Goal: Task Accomplishment & Management: Manage account settings

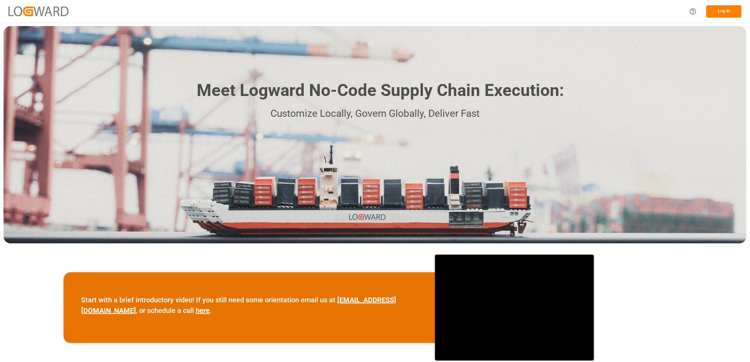
click at [726, 11] on button "Log In" at bounding box center [723, 11] width 35 height 12
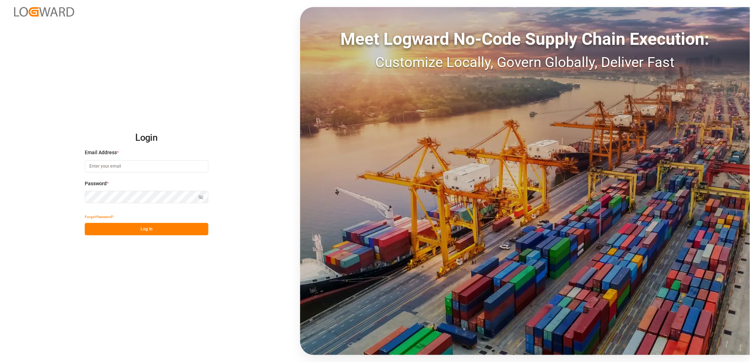
type input "lynne.st-jacques@jamindustries.com"
click at [173, 231] on button "Log In" at bounding box center [147, 229] width 124 height 12
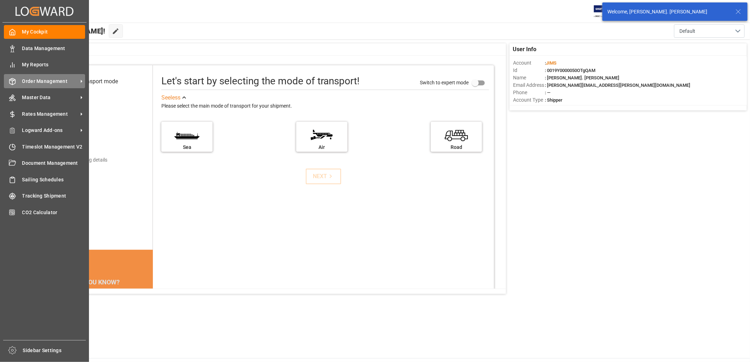
click at [42, 82] on span "Order Management" at bounding box center [50, 81] width 56 height 7
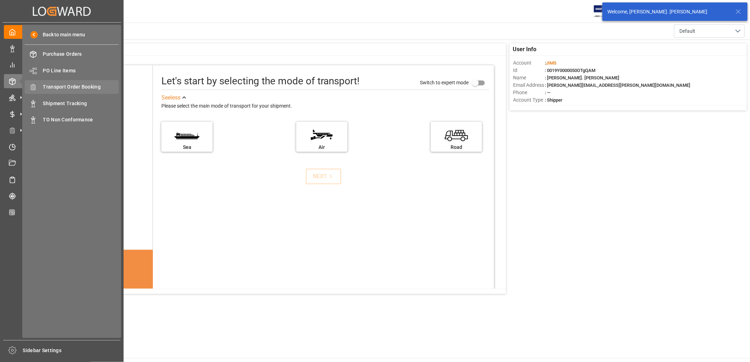
click at [79, 86] on span "Transport Order Booking" at bounding box center [81, 86] width 76 height 7
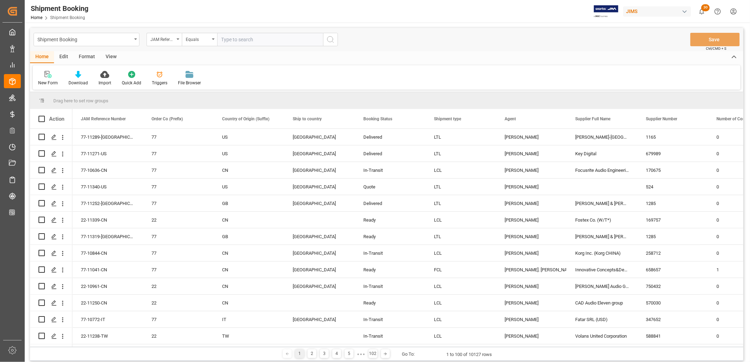
click at [237, 41] on input "text" at bounding box center [270, 39] width 106 height 13
type input "77-11041-CN"
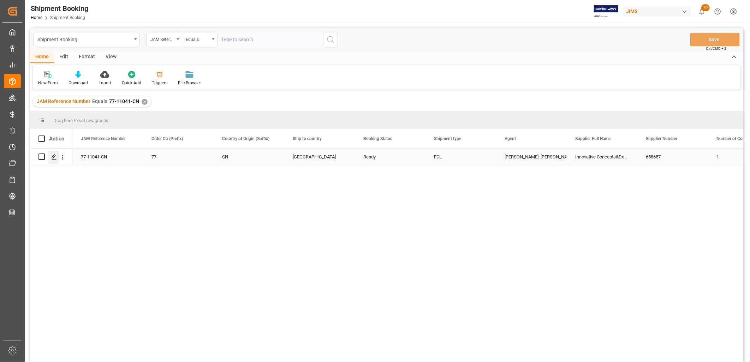
click at [54, 154] on icon "Press SPACE to select this row." at bounding box center [54, 157] width 6 height 6
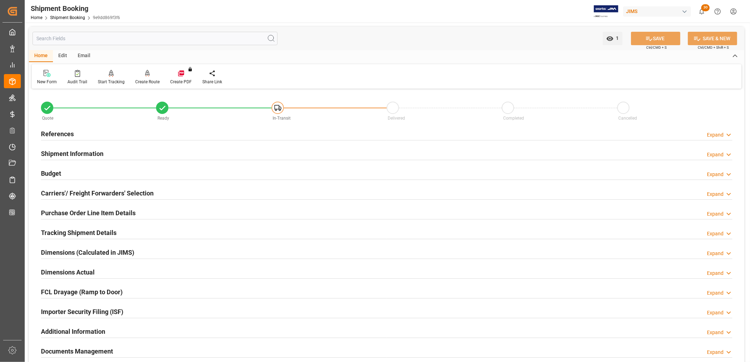
click at [108, 349] on h2 "Documents Management" at bounding box center [77, 352] width 72 height 10
click at [102, 349] on h2 "Documents Management" at bounding box center [77, 352] width 72 height 10
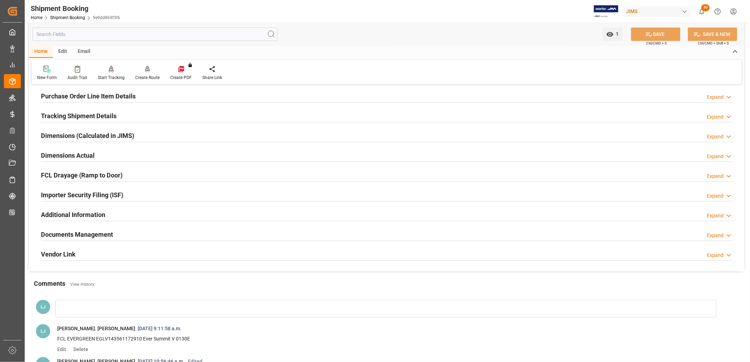
scroll to position [118, 0]
click at [101, 233] on h2 "Documents Management" at bounding box center [77, 234] width 72 height 10
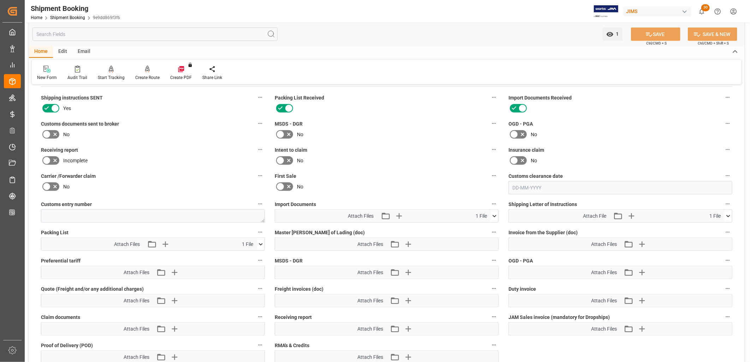
scroll to position [274, 0]
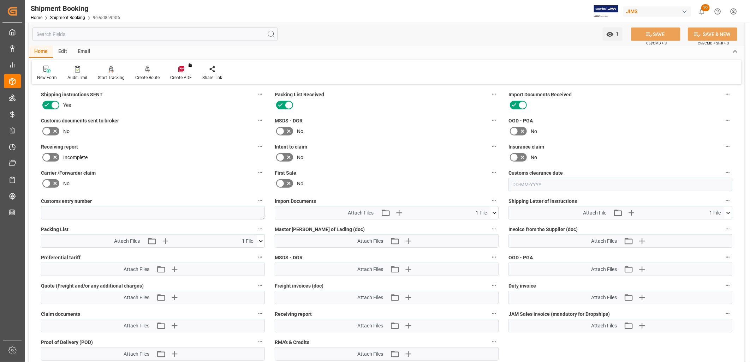
click at [495, 210] on icon at bounding box center [494, 212] width 7 height 7
click at [399, 210] on icon "button" at bounding box center [399, 213] width 7 height 7
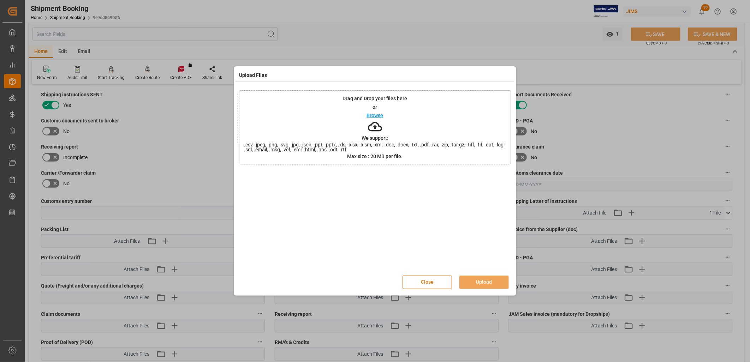
click at [372, 111] on div "Browse" at bounding box center [375, 115] width 17 height 8
click at [377, 114] on p "Browse" at bounding box center [375, 115] width 17 height 5
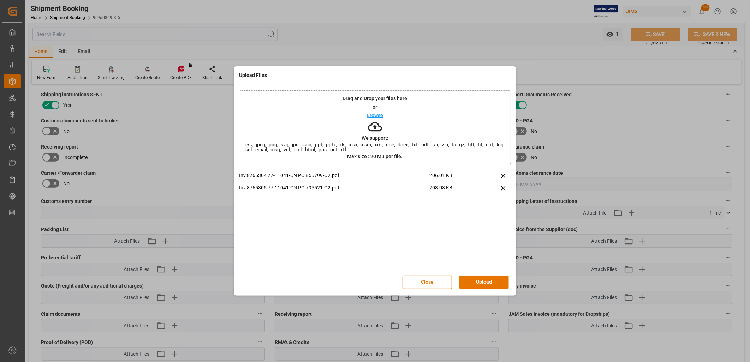
click at [381, 114] on p "Browse" at bounding box center [375, 115] width 17 height 5
click at [485, 280] on button "Upload" at bounding box center [483, 282] width 49 height 13
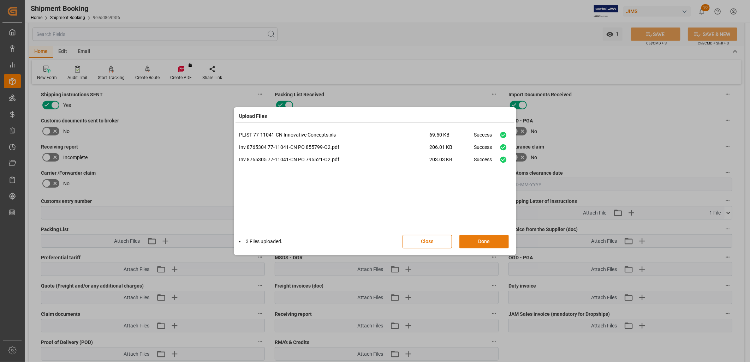
click at [488, 241] on button "Done" at bounding box center [483, 241] width 49 height 13
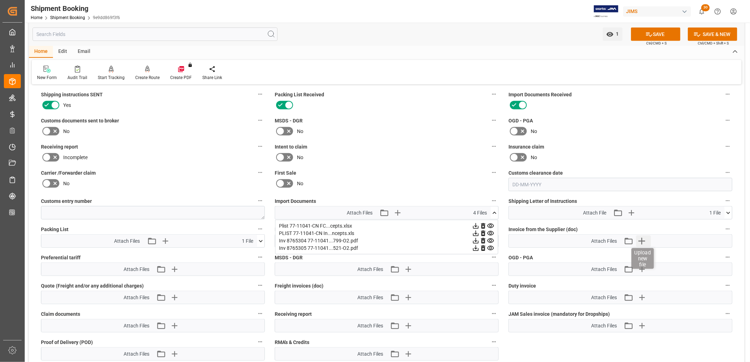
click at [643, 237] on icon "button" at bounding box center [641, 241] width 11 height 11
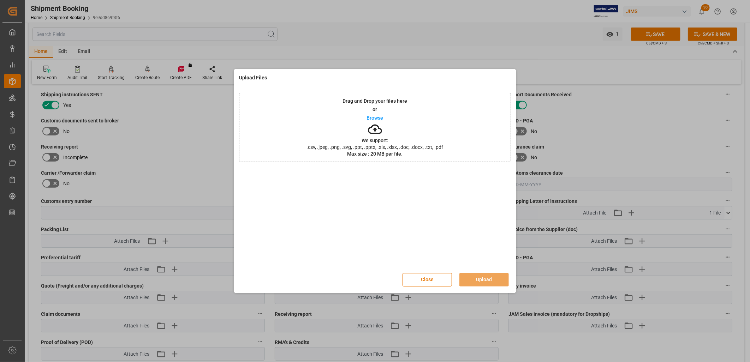
click at [376, 117] on p "Browse" at bounding box center [375, 117] width 17 height 5
click at [380, 117] on p "Browse" at bounding box center [375, 117] width 17 height 5
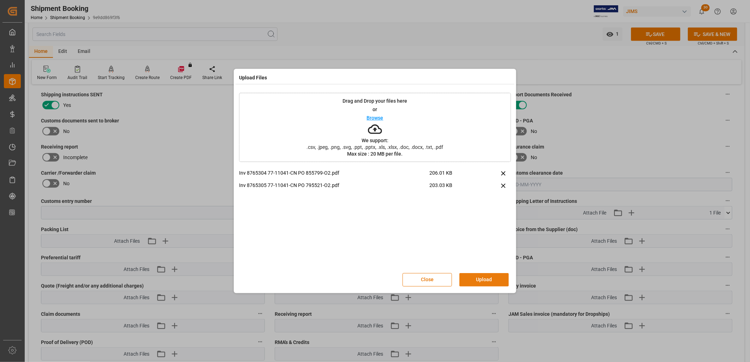
click at [488, 278] on button "Upload" at bounding box center [483, 279] width 49 height 13
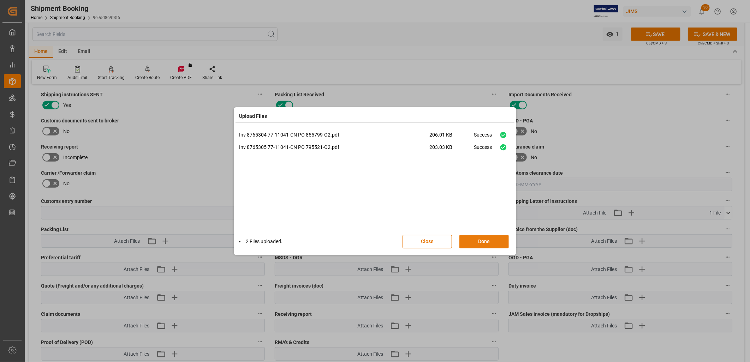
click at [495, 241] on button "Done" at bounding box center [483, 241] width 49 height 13
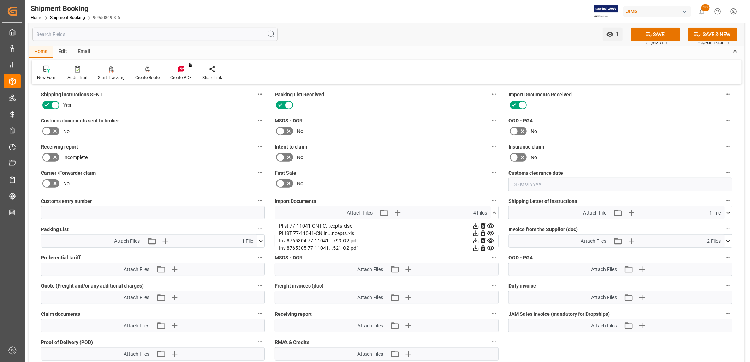
click at [493, 210] on icon at bounding box center [494, 212] width 7 height 7
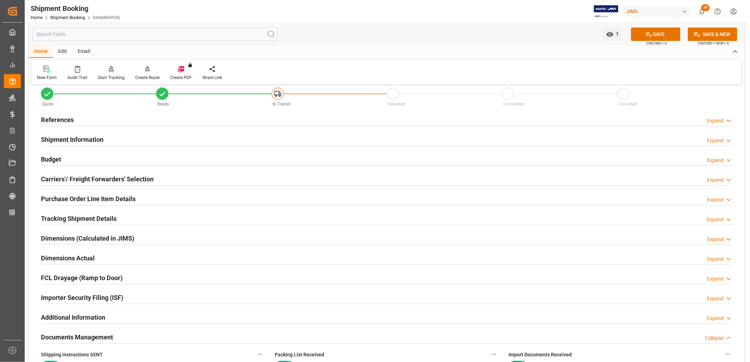
scroll to position [0, 0]
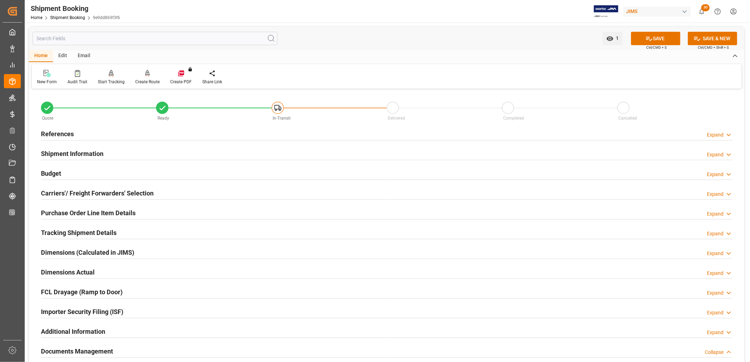
click at [89, 153] on h2 "Shipment Information" at bounding box center [72, 154] width 63 height 10
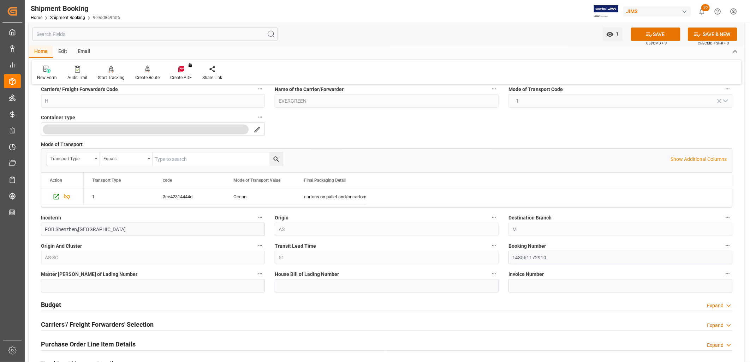
scroll to position [157, 0]
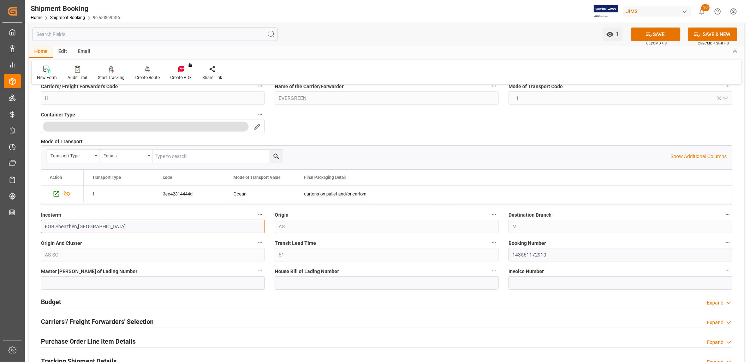
click at [90, 221] on input "FOB Shenzhen,CN" at bounding box center [153, 226] width 224 height 13
drag, startPoint x: 88, startPoint y: 224, endPoint x: 28, endPoint y: 225, distance: 60.0
type input "EXW Shenzhen CN"
click at [647, 33] on icon at bounding box center [649, 34] width 7 height 7
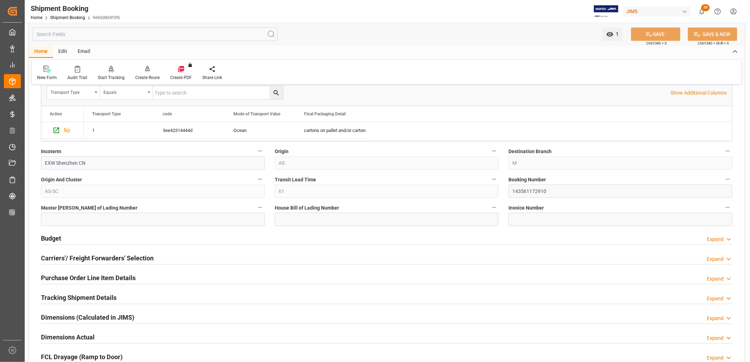
scroll to position [235, 0]
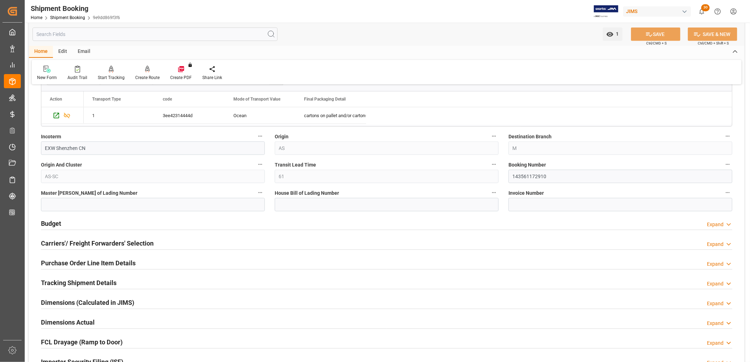
click at [55, 224] on h2 "Budget" at bounding box center [51, 224] width 20 height 10
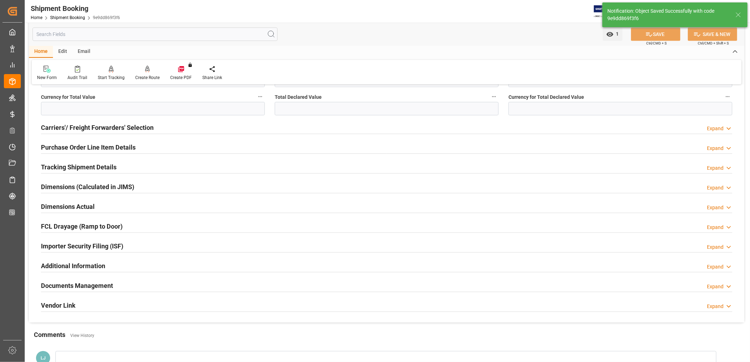
scroll to position [34, 0]
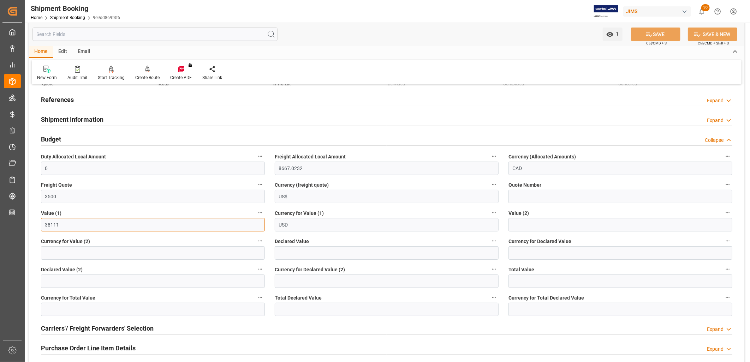
drag, startPoint x: 71, startPoint y: 224, endPoint x: 40, endPoint y: 222, distance: 31.5
click at [40, 222] on div "Value (1) 38111" at bounding box center [153, 220] width 234 height 28
type input "40871."
click at [669, 33] on button "SAVE" at bounding box center [655, 34] width 49 height 13
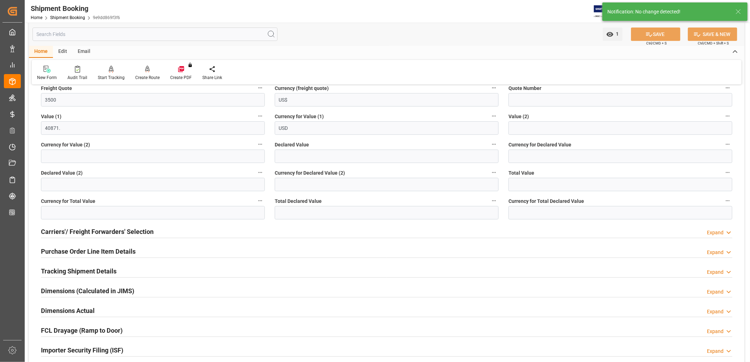
scroll to position [152, 0]
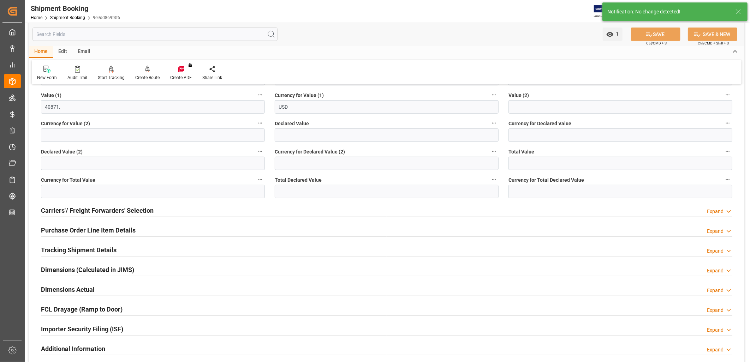
click at [123, 210] on h2 "Carriers'/ Freight Forwarders' Selection" at bounding box center [97, 211] width 113 height 10
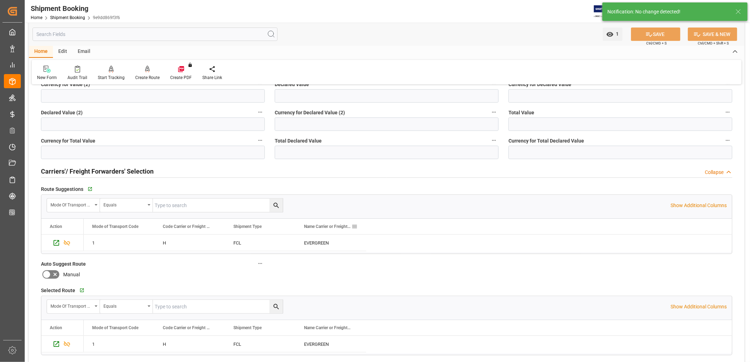
scroll to position [231, 0]
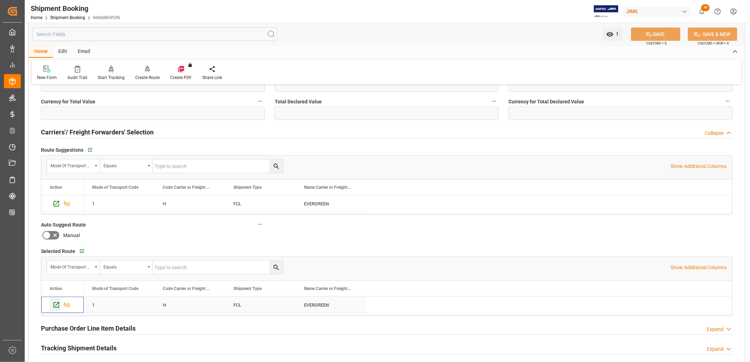
click at [58, 305] on icon "Press SPACE to select this row." at bounding box center [56, 305] width 7 height 7
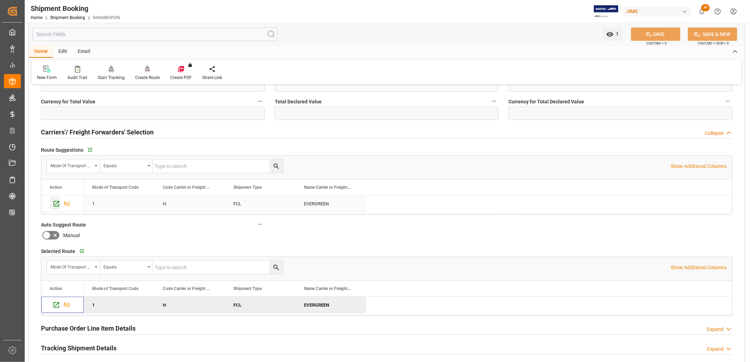
click at [57, 204] on icon "Press SPACE to select this row." at bounding box center [56, 203] width 7 height 7
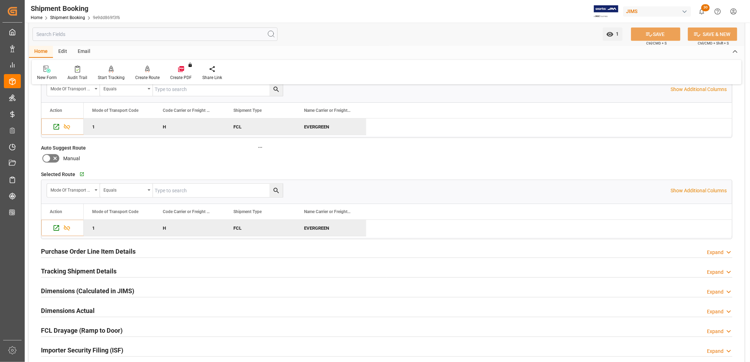
scroll to position [353, 0]
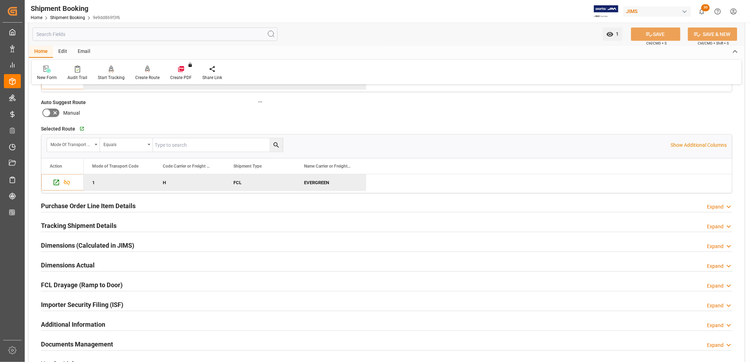
click at [94, 224] on h2 "Tracking Shipment Details" at bounding box center [79, 226] width 76 height 10
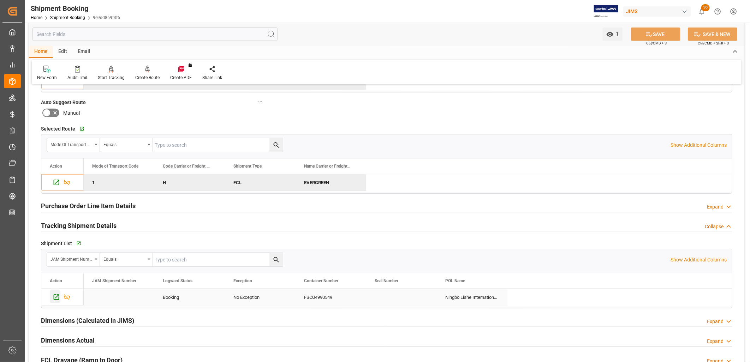
click at [56, 296] on icon "Press SPACE to select this row." at bounding box center [56, 297] width 7 height 7
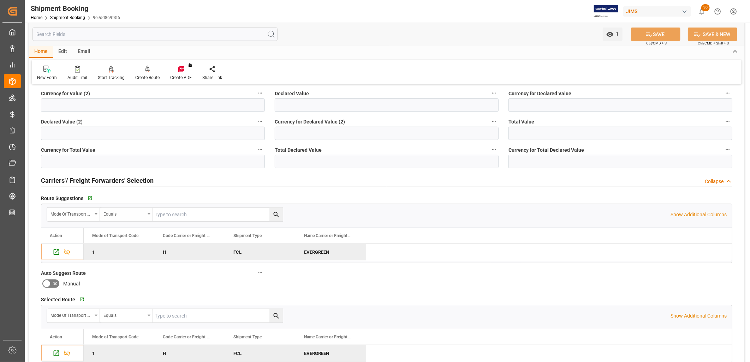
scroll to position [196, 0]
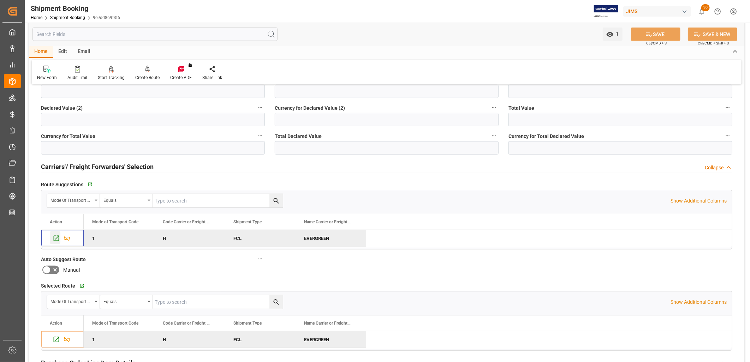
click at [57, 238] on icon "Press SPACE to deselect this row." at bounding box center [57, 239] width 6 height 6
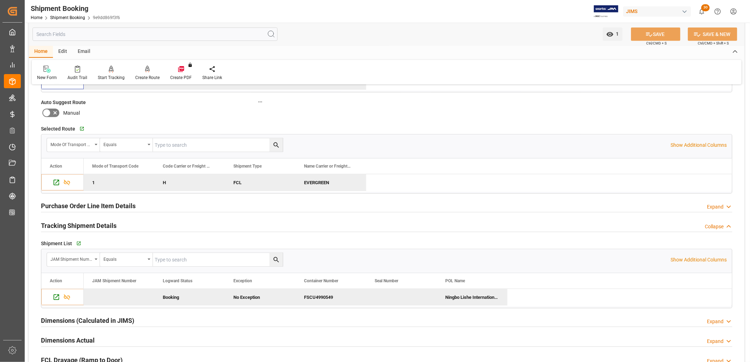
scroll to position [392, 0]
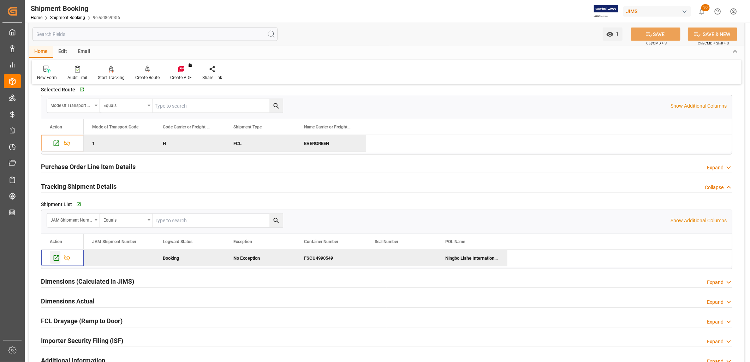
click at [55, 259] on icon "Press SPACE to deselect this row." at bounding box center [56, 258] width 7 height 7
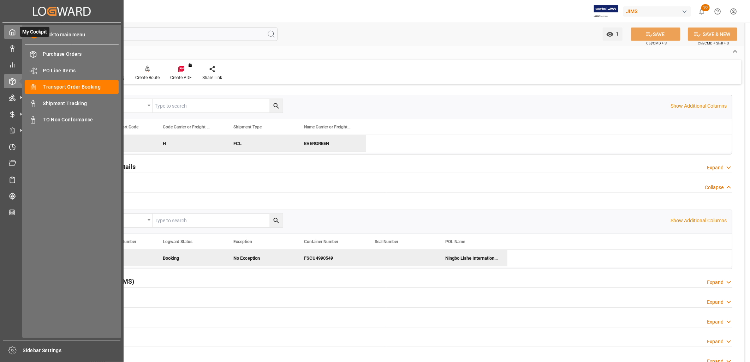
click at [13, 32] on icon at bounding box center [12, 32] width 7 height 7
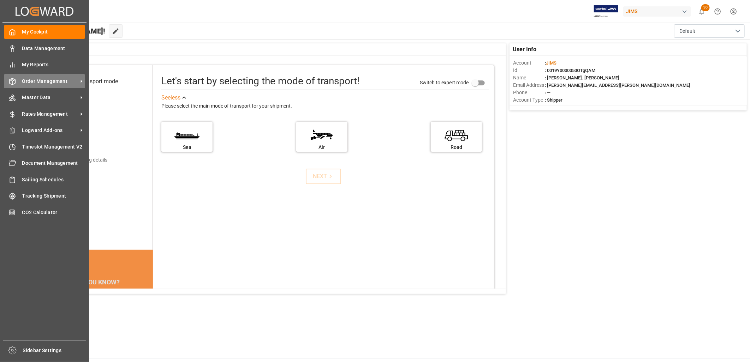
click at [51, 79] on span "Order Management" at bounding box center [50, 81] width 56 height 7
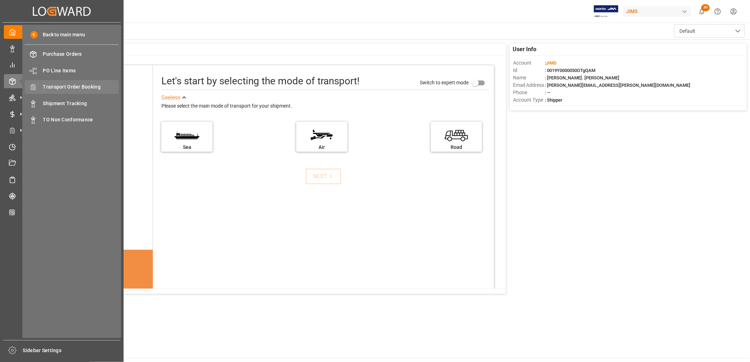
click at [76, 87] on span "Transport Order Booking" at bounding box center [81, 86] width 76 height 7
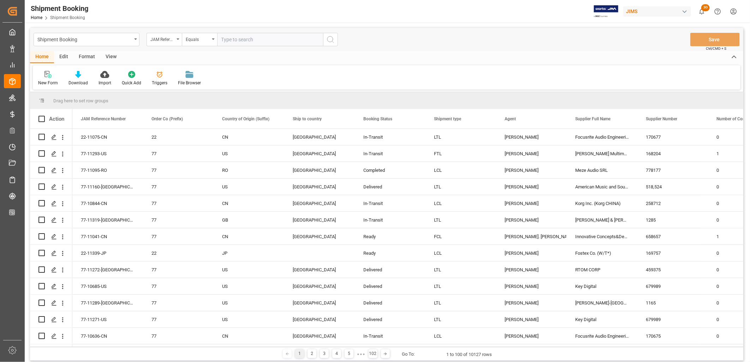
click at [235, 40] on input "text" at bounding box center [270, 39] width 106 height 13
type input "77-11041-CN"
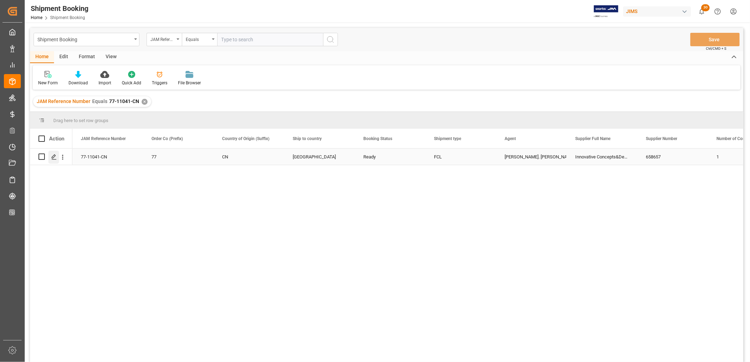
click at [52, 157] on icon "Press SPACE to select this row." at bounding box center [54, 157] width 6 height 6
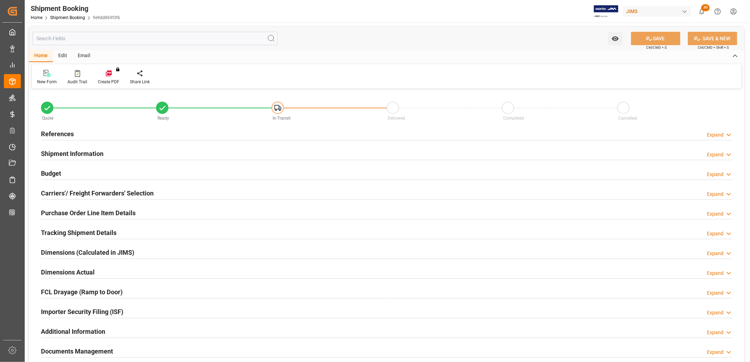
type input "18"
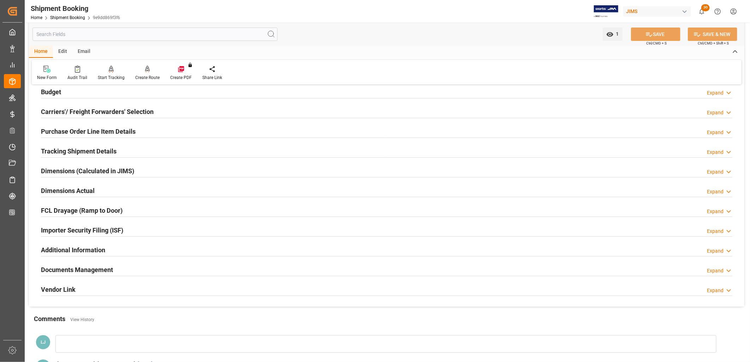
scroll to position [78, 0]
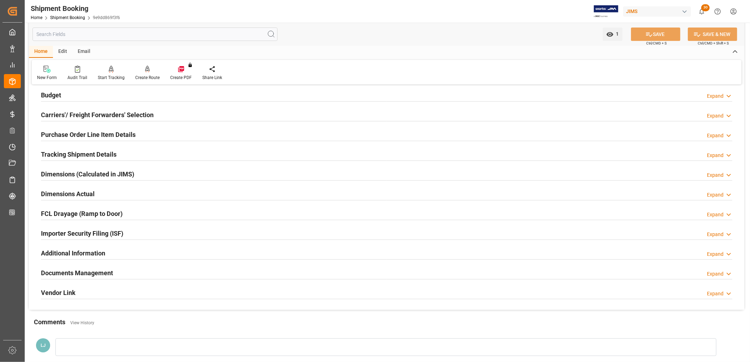
click at [120, 132] on h2 "Purchase Order Line Item Details" at bounding box center [88, 135] width 95 height 10
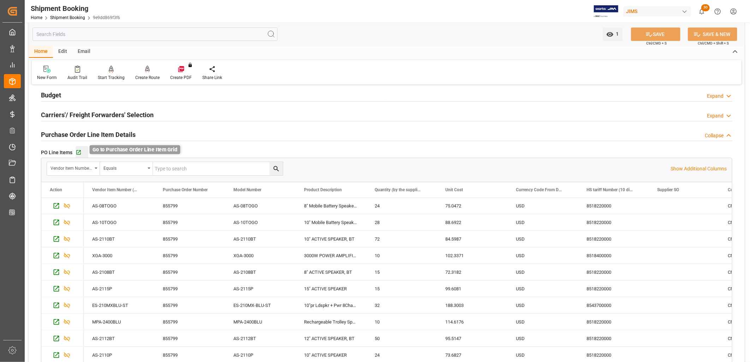
click at [78, 153] on icon "button" at bounding box center [79, 153] width 6 height 6
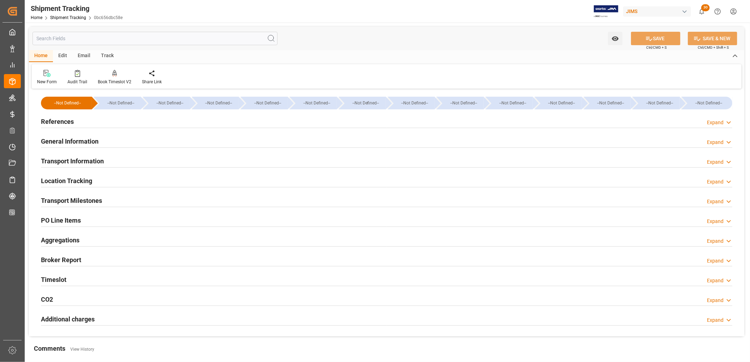
type input "15-09-2025"
click at [64, 120] on h2 "References" at bounding box center [57, 122] width 33 height 10
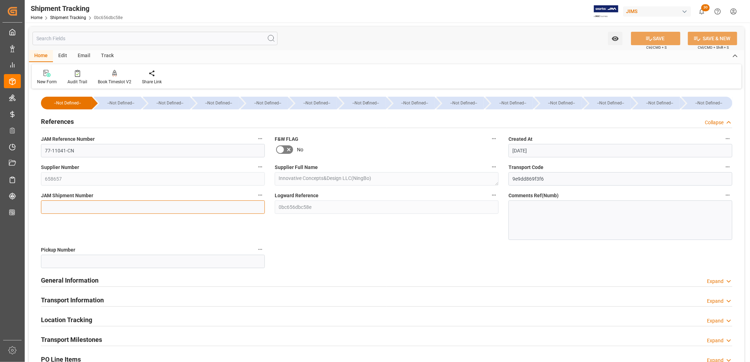
click at [69, 205] on input at bounding box center [153, 207] width 224 height 13
type input "73287"
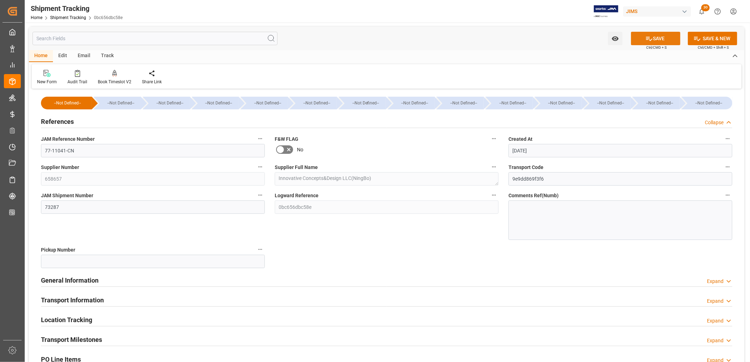
click at [653, 37] on button "SAVE" at bounding box center [655, 38] width 49 height 13
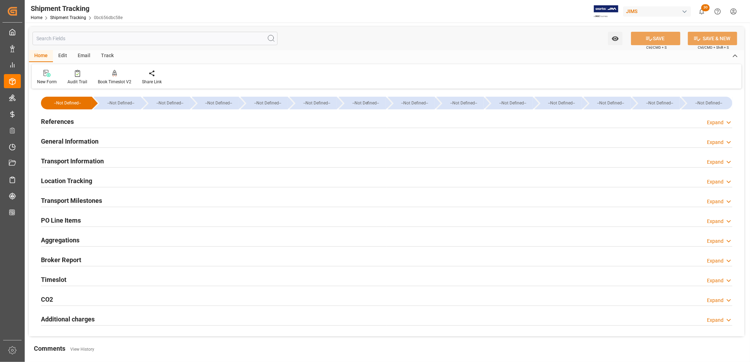
click at [83, 138] on h2 "General Information" at bounding box center [70, 142] width 58 height 10
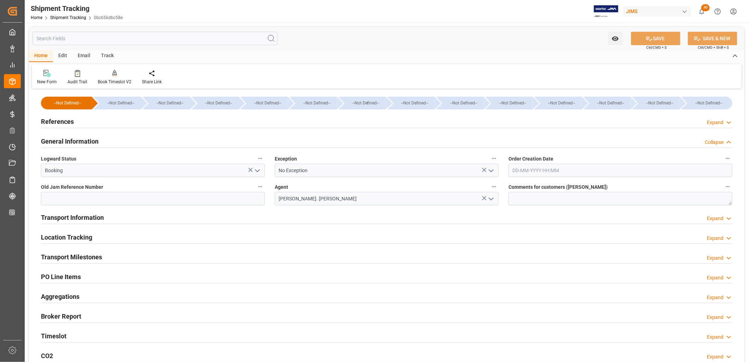
click at [79, 218] on h2 "Transport Information" at bounding box center [72, 218] width 63 height 10
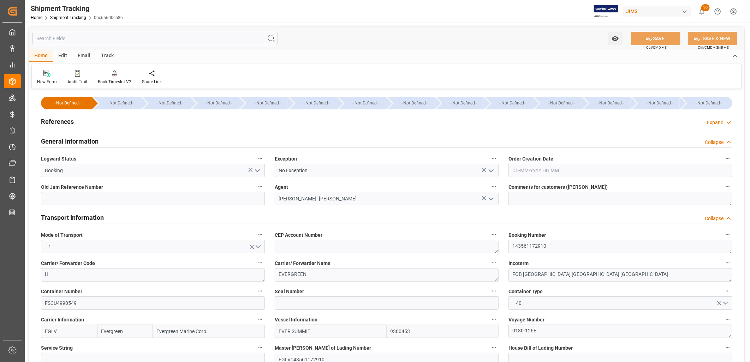
scroll to position [39, 0]
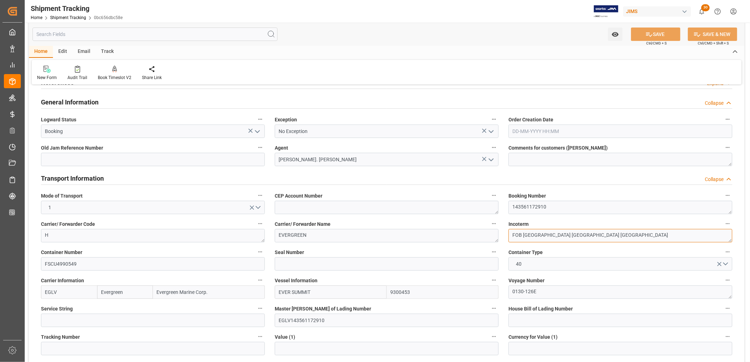
click at [537, 238] on textarea "FOB Shenzhen Guangdong CN" at bounding box center [621, 235] width 224 height 13
drag, startPoint x: 584, startPoint y: 234, endPoint x: 503, endPoint y: 233, distance: 81.2
click at [504, 233] on div "Incoterm FOB Shenzhen Guangdong CN" at bounding box center [621, 231] width 234 height 28
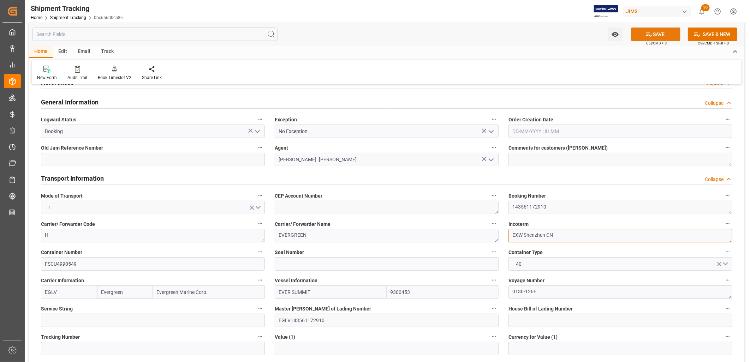
type textarea "EXW Shenzhen CN"
click at [661, 34] on button "SAVE" at bounding box center [655, 34] width 49 height 13
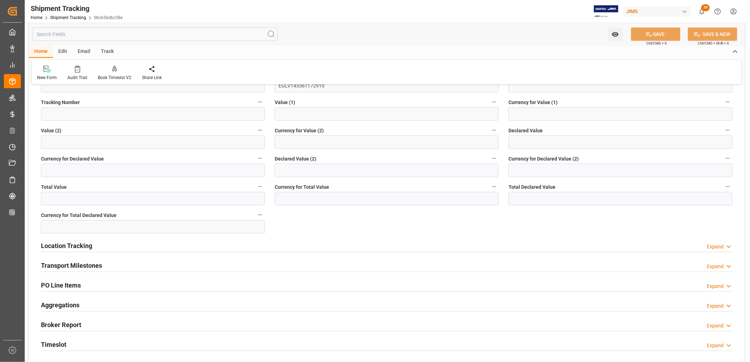
scroll to position [274, 0]
click at [82, 263] on h2 "Transport Milestones" at bounding box center [71, 266] width 61 height 10
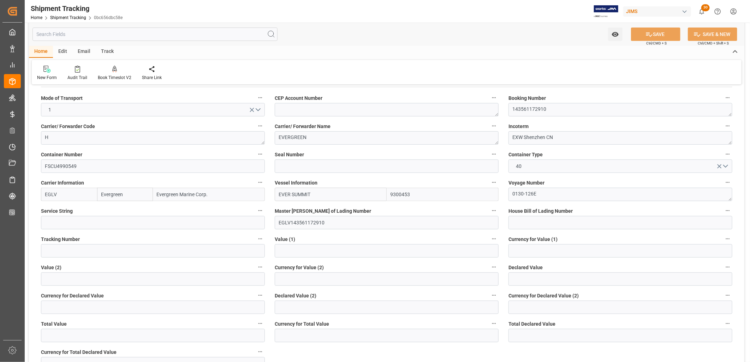
scroll to position [118, 0]
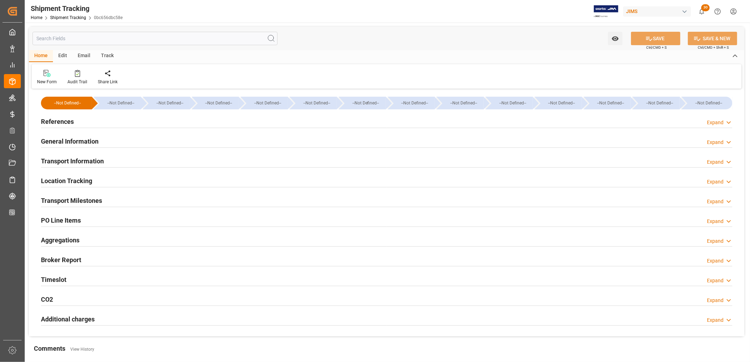
type input "15-09-2025"
click at [66, 122] on h2 "References" at bounding box center [57, 122] width 33 height 10
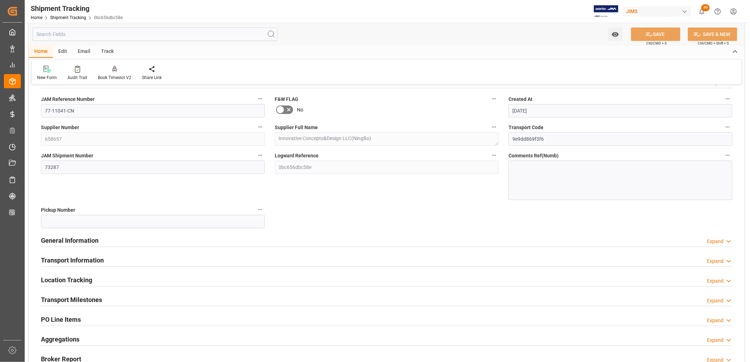
scroll to position [78, 0]
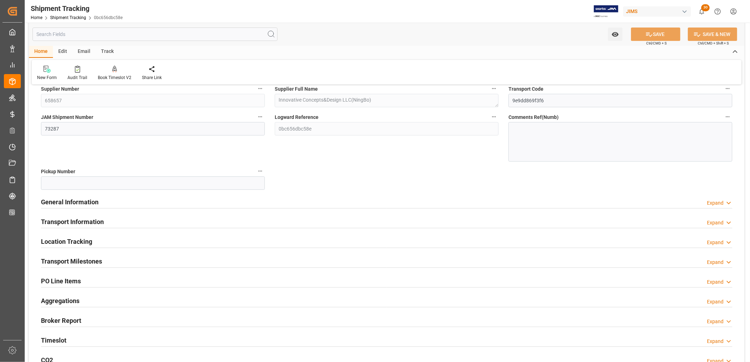
click at [90, 202] on h2 "General Information" at bounding box center [70, 202] width 58 height 10
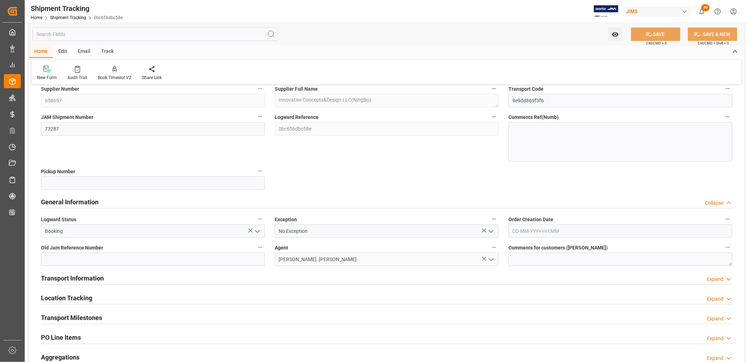
click at [87, 278] on h2 "Transport Information" at bounding box center [72, 279] width 63 height 10
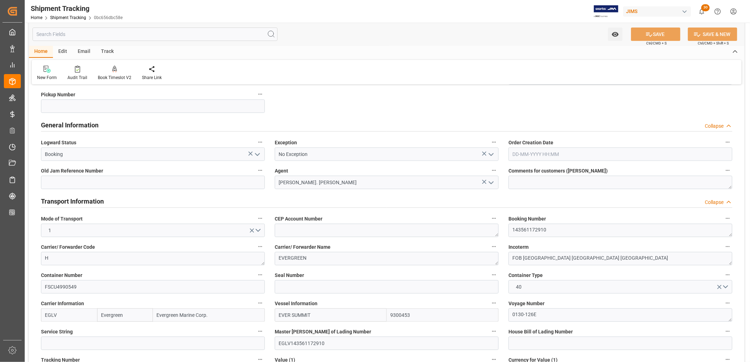
scroll to position [157, 0]
click at [555, 254] on textarea "FOB Shenzhen Guangdong CN" at bounding box center [621, 257] width 224 height 13
drag, startPoint x: 586, startPoint y: 256, endPoint x: 464, endPoint y: 262, distance: 122.3
click at [464, 262] on div "--Not Defined-- --Not Defined-- --Not Defined-- --Not Defined-- --Not Defined--…" at bounding box center [387, 296] width 716 height 724
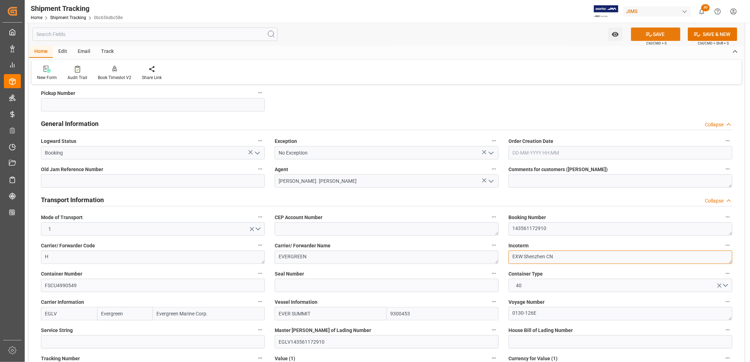
type textarea "EXW Shenzhen CN"
click at [659, 34] on button "SAVE" at bounding box center [655, 34] width 49 height 13
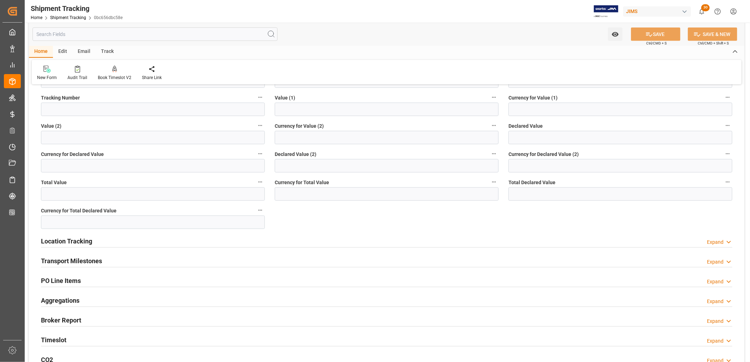
scroll to position [432, 0]
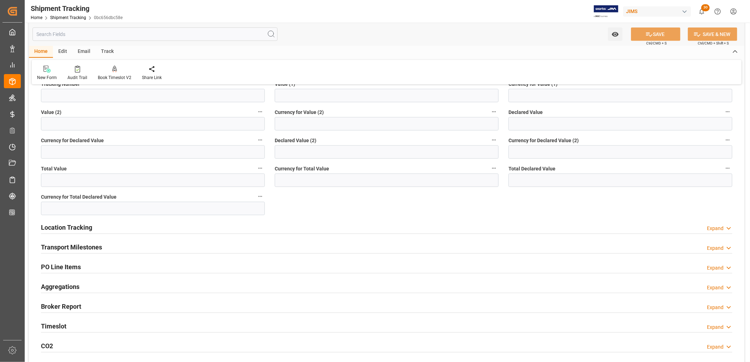
click at [83, 247] on h2 "Transport Milestones" at bounding box center [71, 248] width 61 height 10
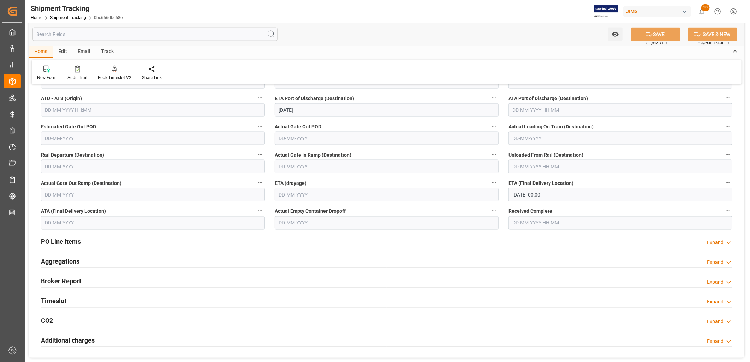
scroll to position [667, 0]
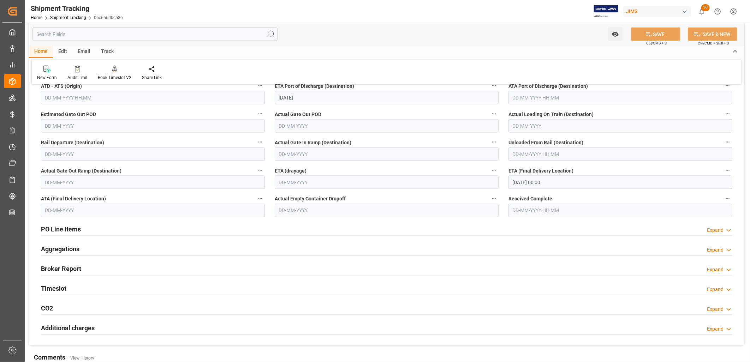
click at [68, 230] on h2 "PO Line Items" at bounding box center [61, 230] width 40 height 10
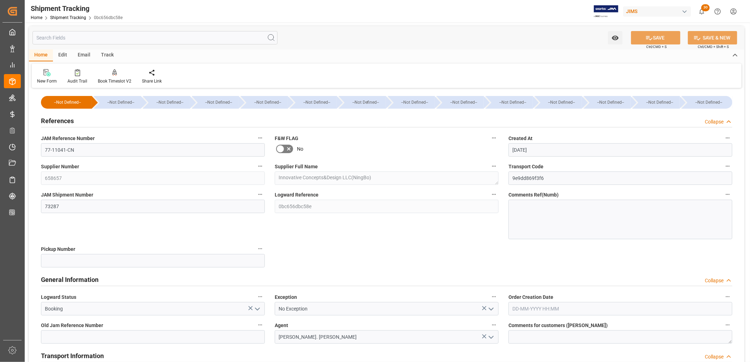
scroll to position [0, 0]
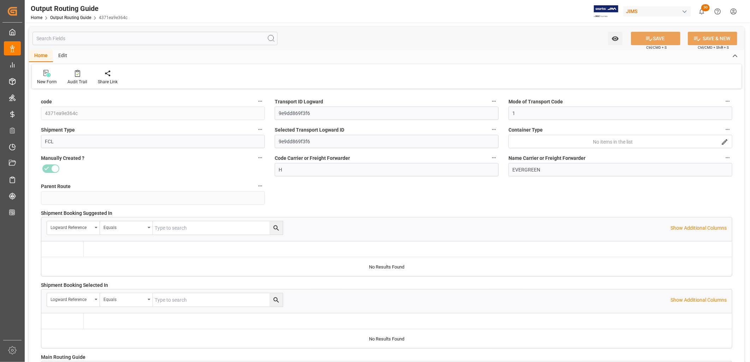
type input "[DATE] 14:38"
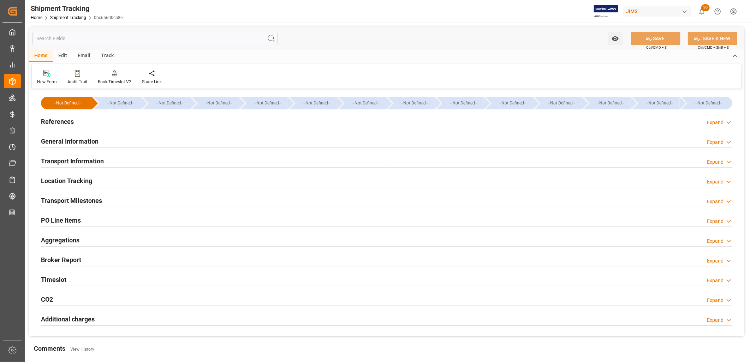
click at [86, 139] on h2 "General Information" at bounding box center [70, 142] width 58 height 10
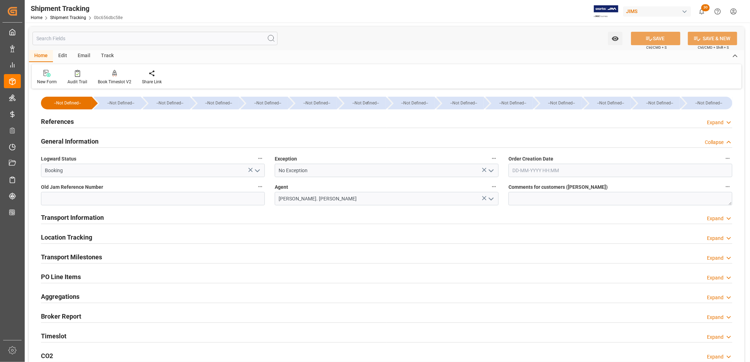
click at [94, 217] on h2 "Transport Information" at bounding box center [72, 218] width 63 height 10
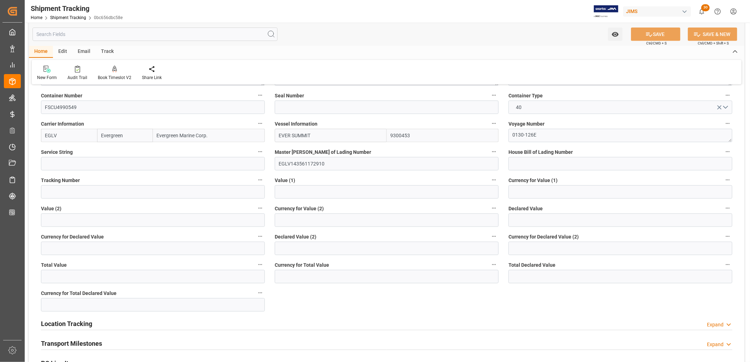
scroll to position [314, 0]
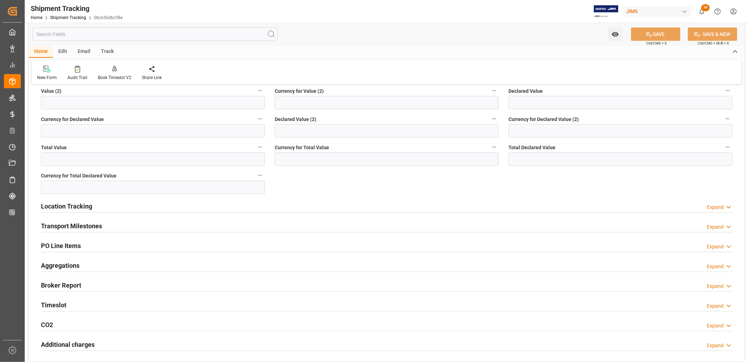
click at [79, 225] on h2 "Transport Milestones" at bounding box center [71, 226] width 61 height 10
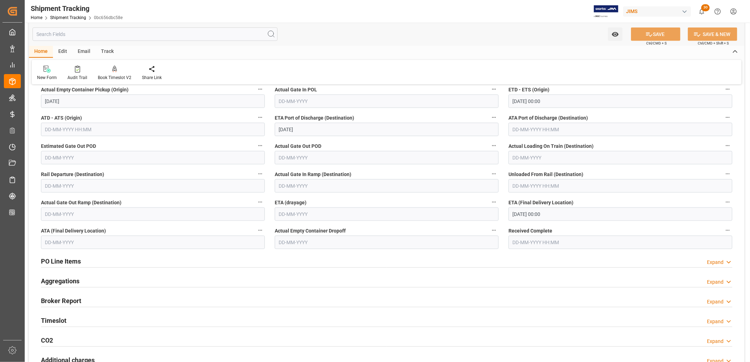
scroll to position [510, 0]
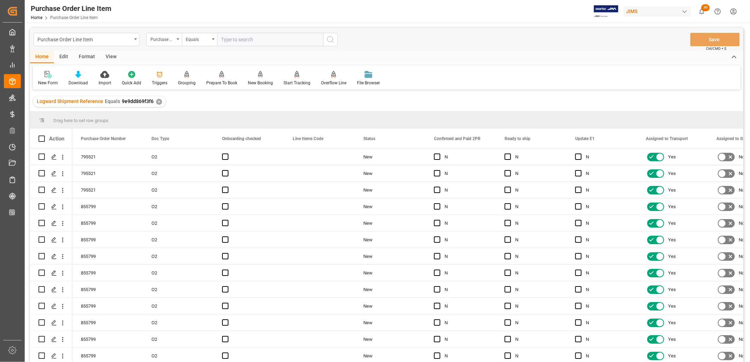
click at [108, 55] on div "View" at bounding box center [111, 57] width 22 height 12
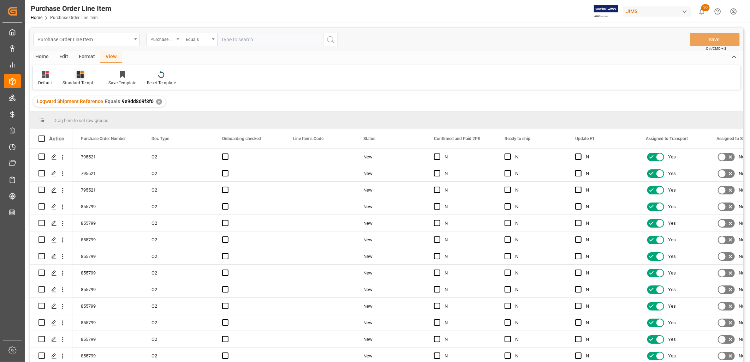
click at [76, 80] on div "Standard Templates" at bounding box center [80, 83] width 35 height 6
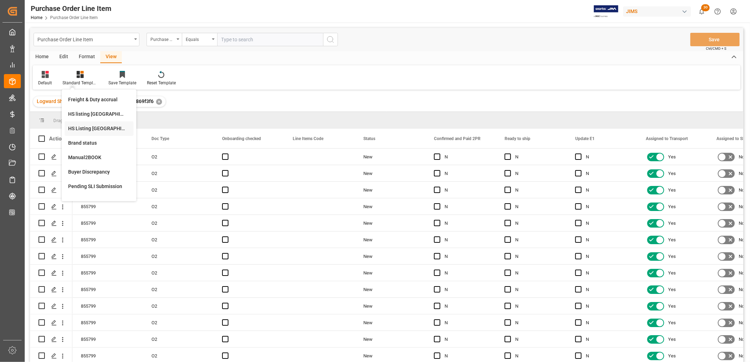
click at [101, 126] on div "HS Listing [GEOGRAPHIC_DATA]" at bounding box center [99, 128] width 62 height 7
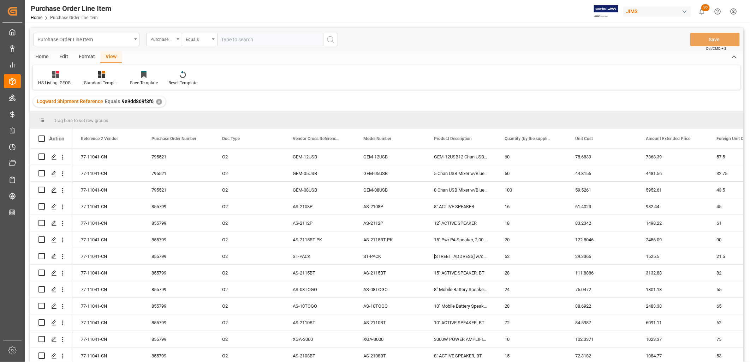
click at [40, 54] on div "Home" at bounding box center [42, 57] width 24 height 12
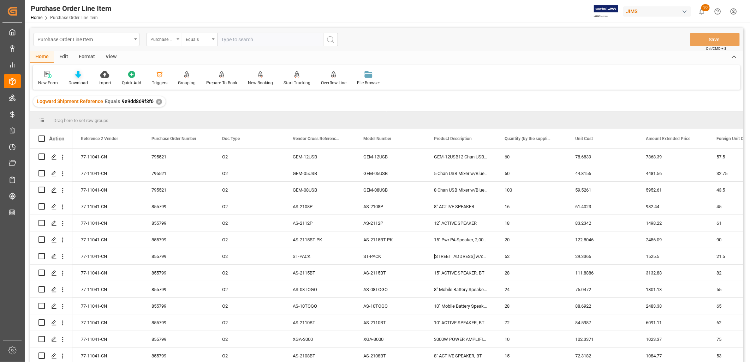
click at [76, 77] on icon at bounding box center [78, 74] width 6 height 7
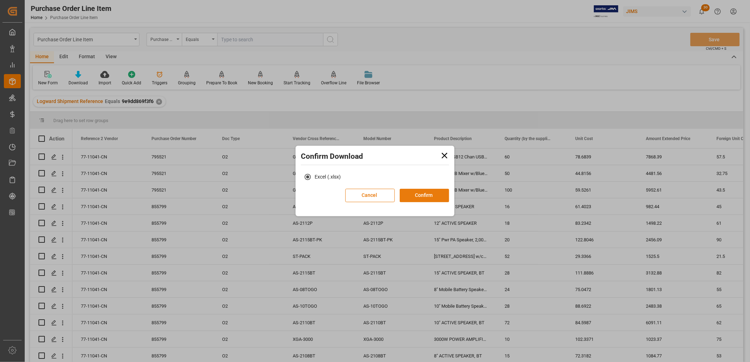
click at [426, 193] on button "Confirm" at bounding box center [424, 195] width 49 height 13
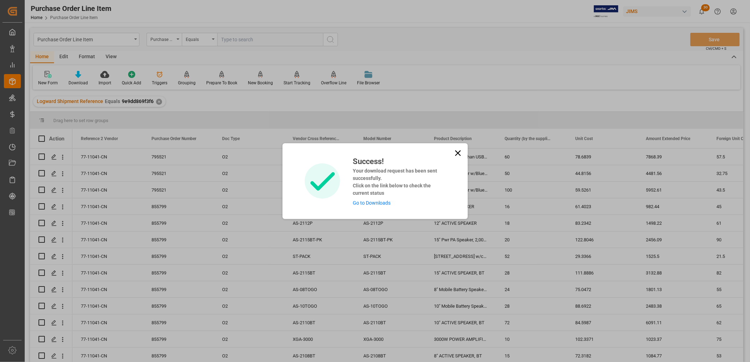
click at [378, 200] on link "Go to Downloads" at bounding box center [372, 203] width 38 height 6
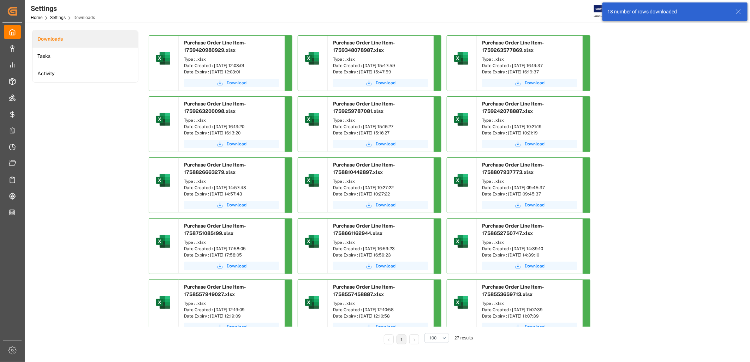
click at [238, 82] on span "Download" at bounding box center [237, 83] width 20 height 6
